Goal: Check status: Check status

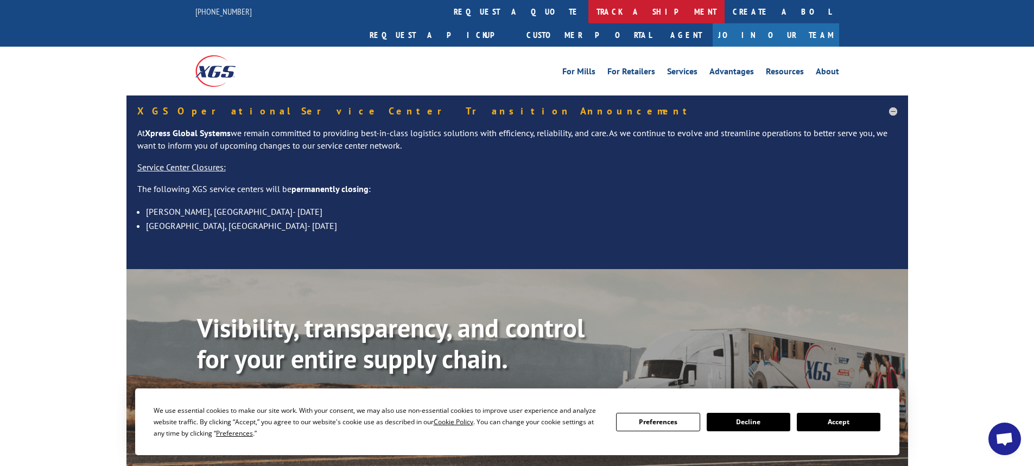
click at [588, 14] on link "track a shipment" at bounding box center [656, 11] width 136 height 23
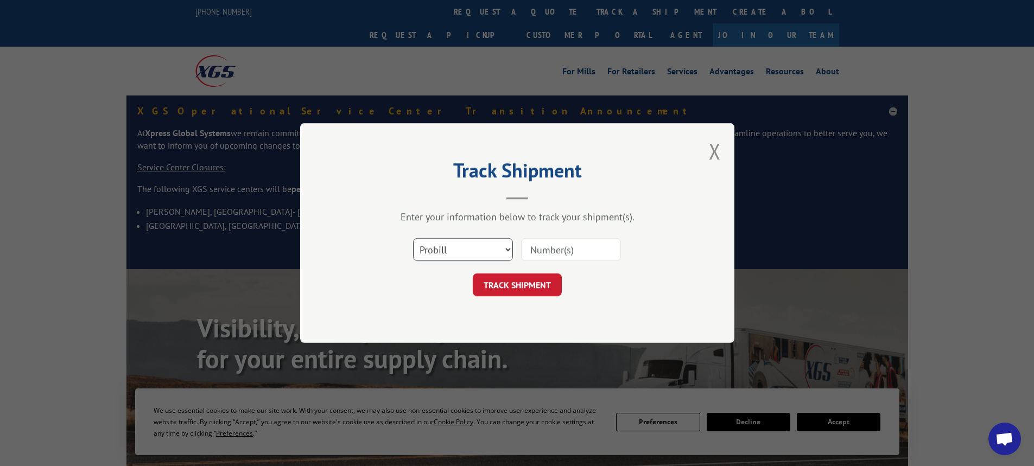
drag, startPoint x: 507, startPoint y: 251, endPoint x: 498, endPoint y: 251, distance: 8.1
click at [507, 251] on select "Select category... Probill BOL PO" at bounding box center [463, 249] width 100 height 23
select select "bol"
click at [413, 238] on select "Select category... Probill BOL PO" at bounding box center [463, 249] width 100 height 23
click at [547, 256] on input at bounding box center [571, 249] width 100 height 23
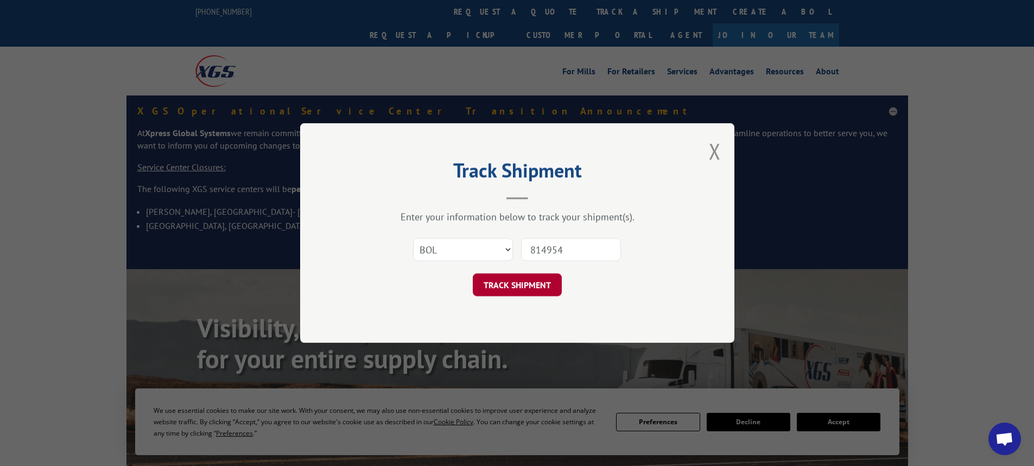
type input "814954"
click at [512, 284] on button "TRACK SHIPMENT" at bounding box center [517, 285] width 89 height 23
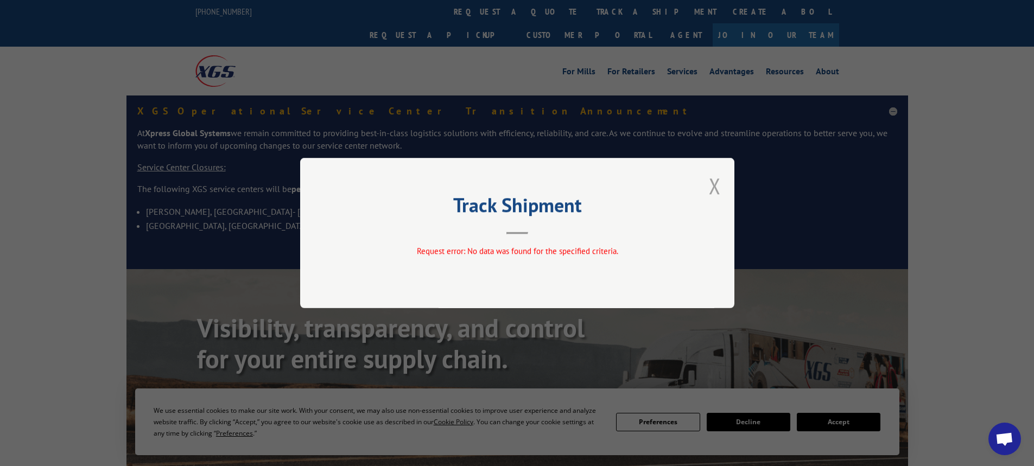
click at [720, 183] on button "Close modal" at bounding box center [715, 186] width 12 height 29
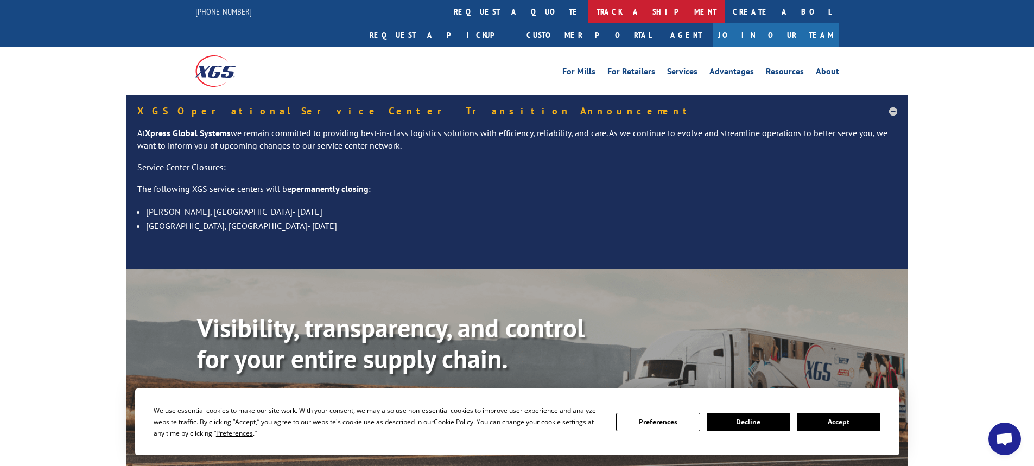
click at [588, 11] on link "track a shipment" at bounding box center [656, 11] width 136 height 23
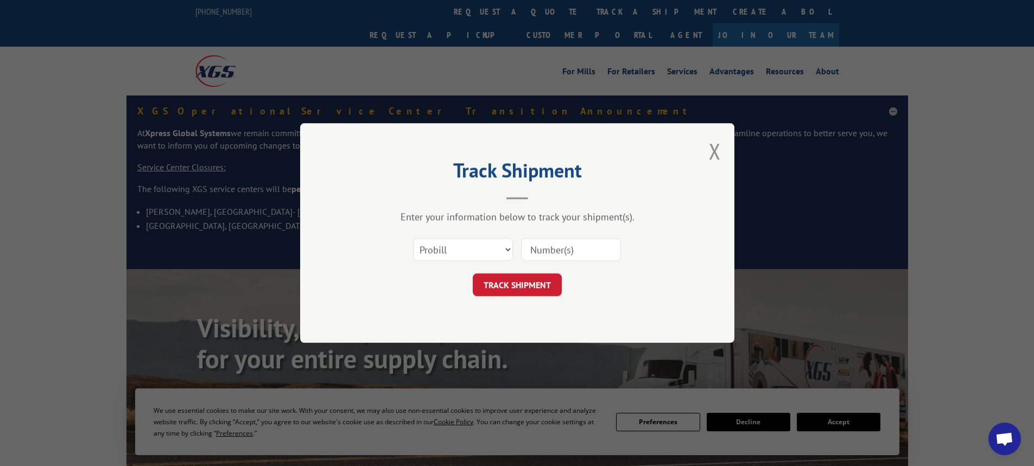
click at [514, 252] on div "Select category... Probill BOL PO" at bounding box center [518, 250] width 326 height 36
click at [507, 252] on select "Select category... Probill BOL PO" at bounding box center [463, 249] width 100 height 23
select select "bol"
click at [413, 238] on select "Select category... Probill BOL PO" at bounding box center [463, 249] width 100 height 23
click at [567, 252] on input at bounding box center [571, 249] width 100 height 23
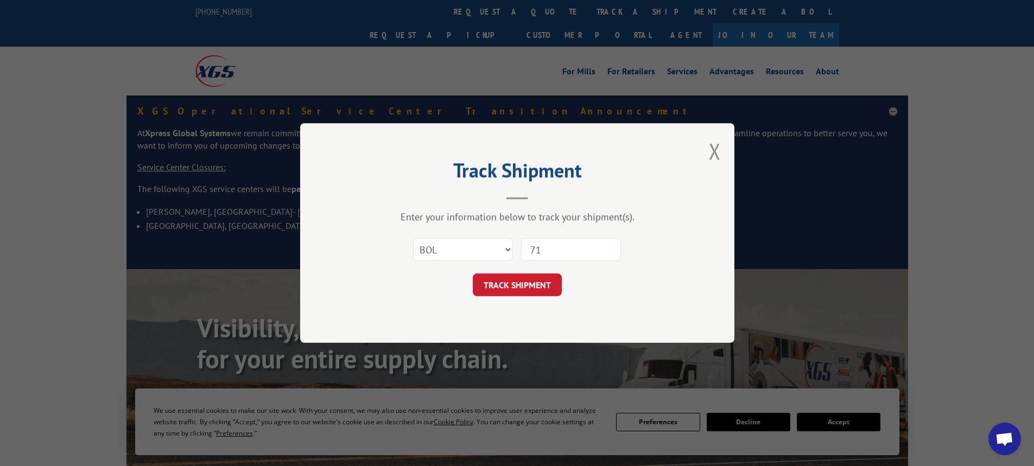
type input "7"
type input "814954"
click at [540, 282] on button "TRACK SHIPMENT" at bounding box center [517, 285] width 89 height 23
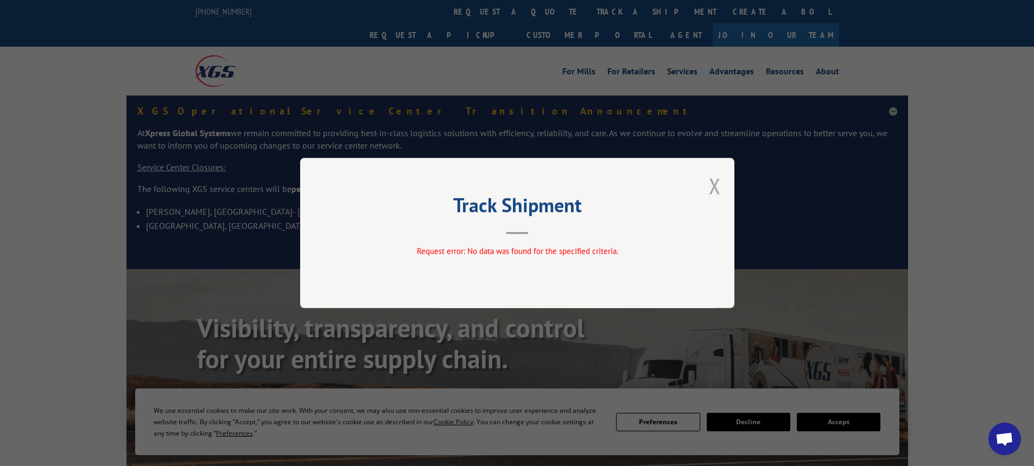
click at [715, 184] on button "Close modal" at bounding box center [715, 186] width 12 height 29
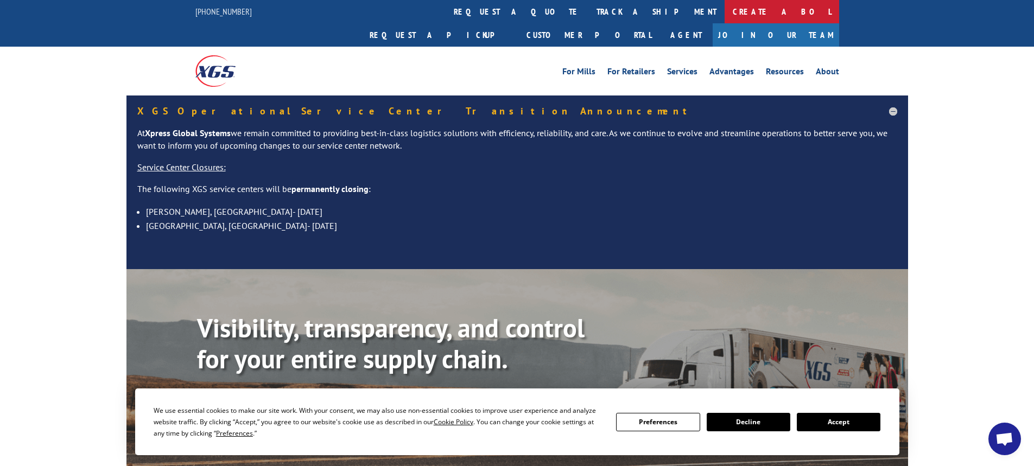
click at [725, 12] on link "Create a BOL" at bounding box center [782, 11] width 115 height 23
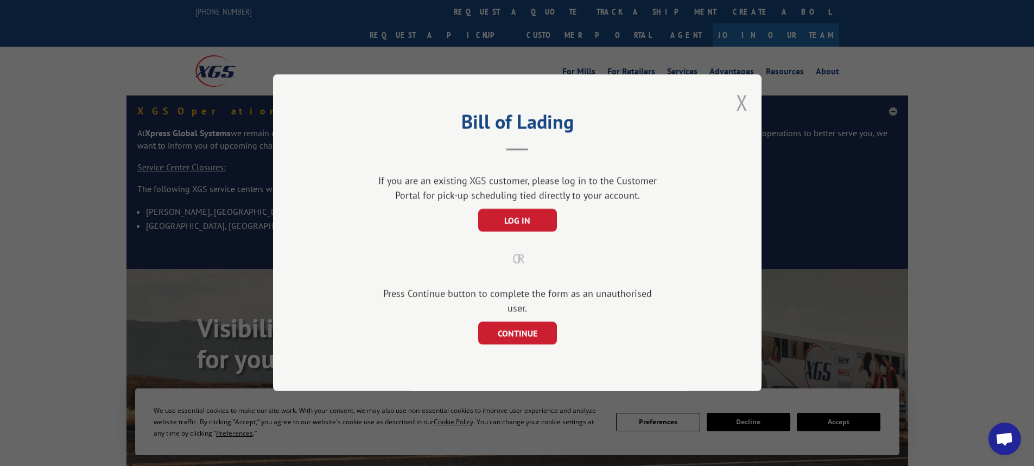
click at [742, 107] on button "Close modal" at bounding box center [742, 102] width 12 height 29
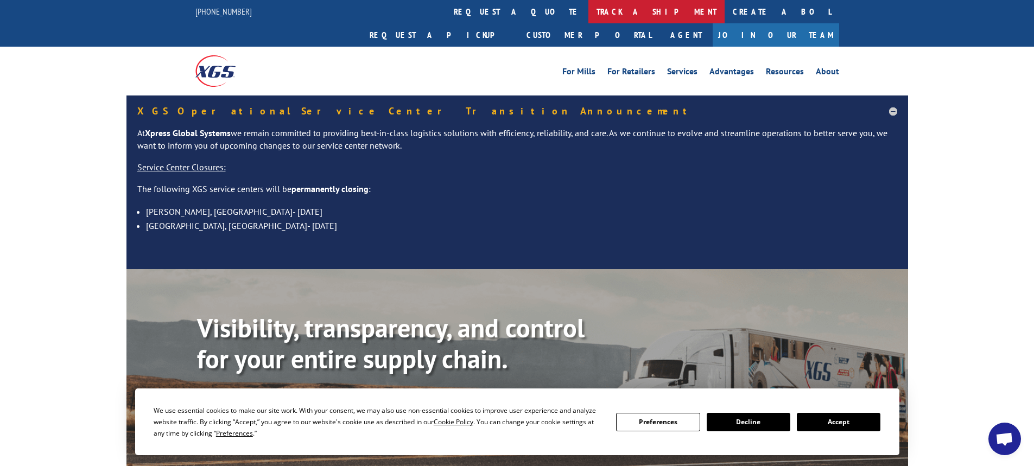
click at [588, 12] on link "track a shipment" at bounding box center [656, 11] width 136 height 23
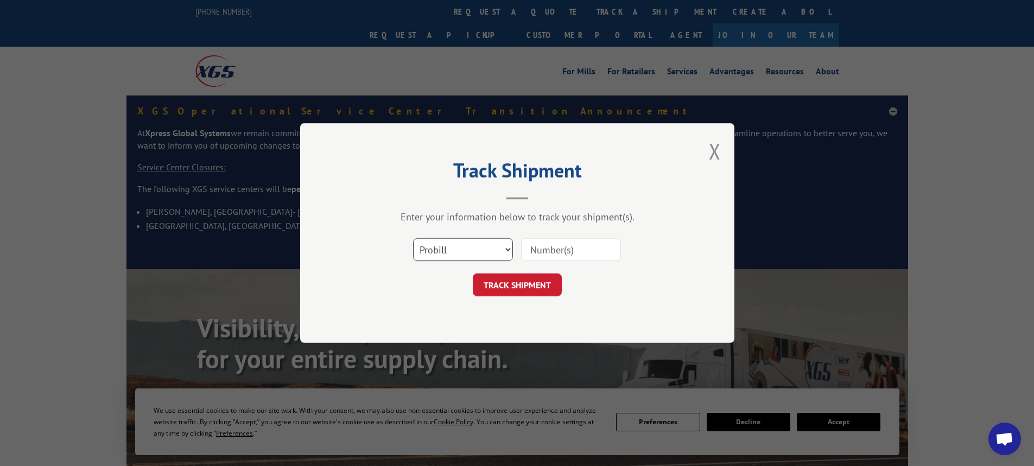
click at [509, 246] on select "Select category... Probill BOL PO" at bounding box center [463, 249] width 100 height 23
select select "bol"
click at [413, 238] on select "Select category... Probill BOL PO" at bounding box center [463, 249] width 100 height 23
click at [561, 252] on input at bounding box center [571, 249] width 100 height 23
type input "814954"
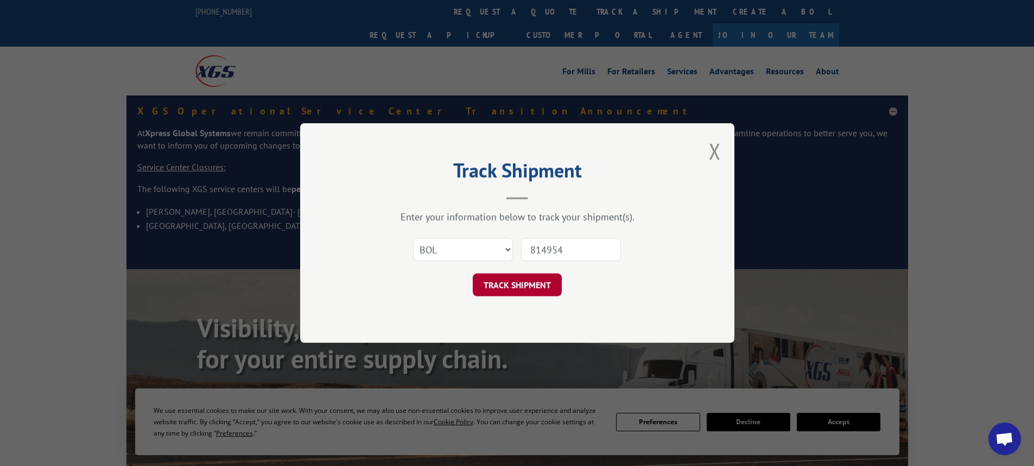
click at [542, 288] on button "TRACK SHIPMENT" at bounding box center [517, 285] width 89 height 23
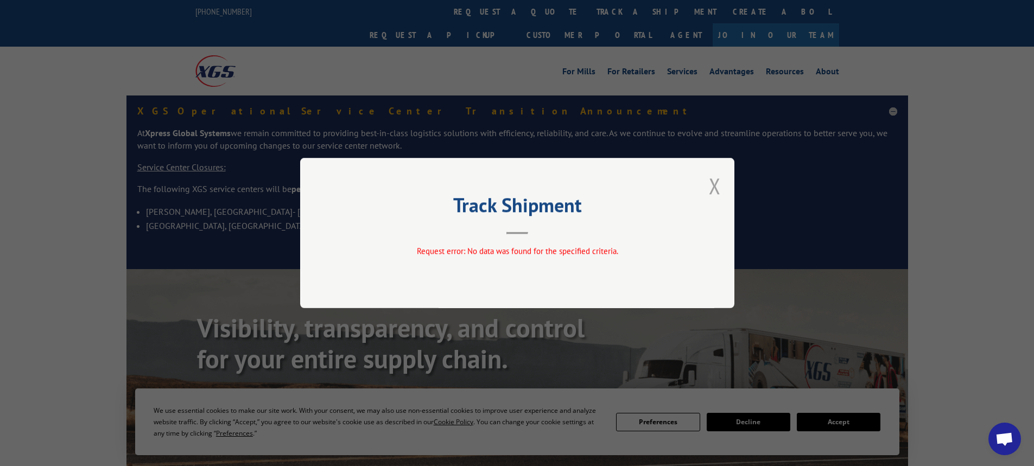
click at [719, 186] on button "Close modal" at bounding box center [715, 186] width 12 height 29
